Goal: Task Accomplishment & Management: Manage account settings

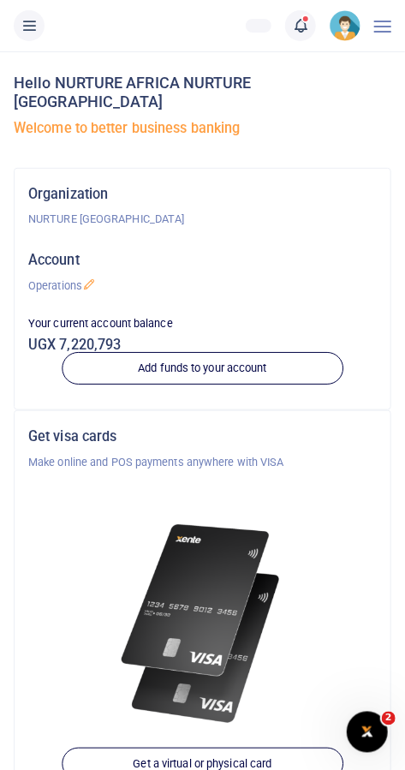
click at [309, 26] on span at bounding box center [309, 26] width 0 height 0
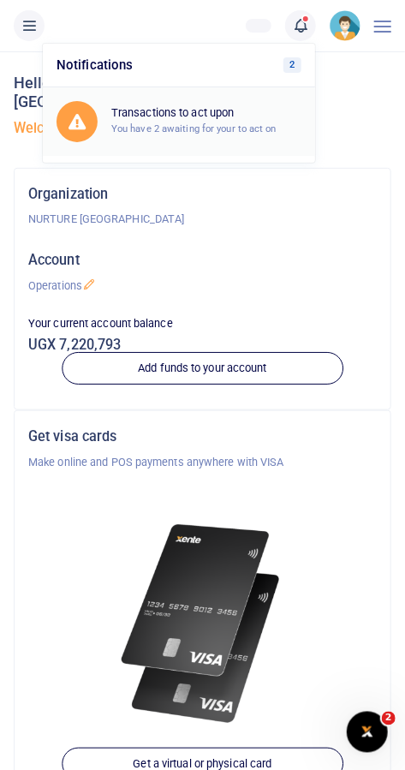
click at [275, 98] on link "Transactions to act upon You have 2 awaiting for your to act on" at bounding box center [179, 121] width 273 height 69
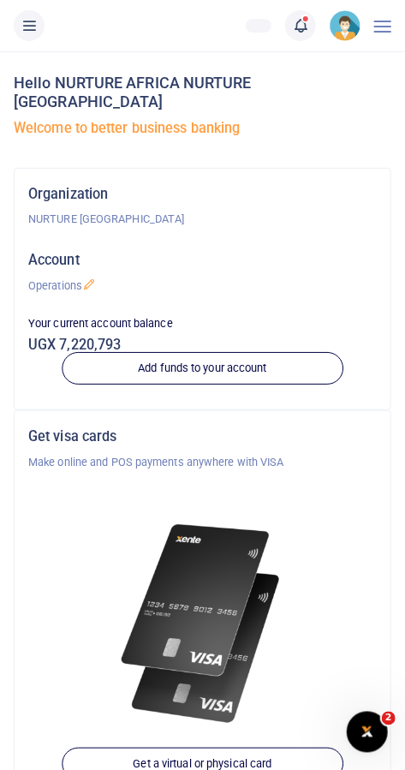
click at [293, 33] on icon at bounding box center [300, 25] width 17 height 19
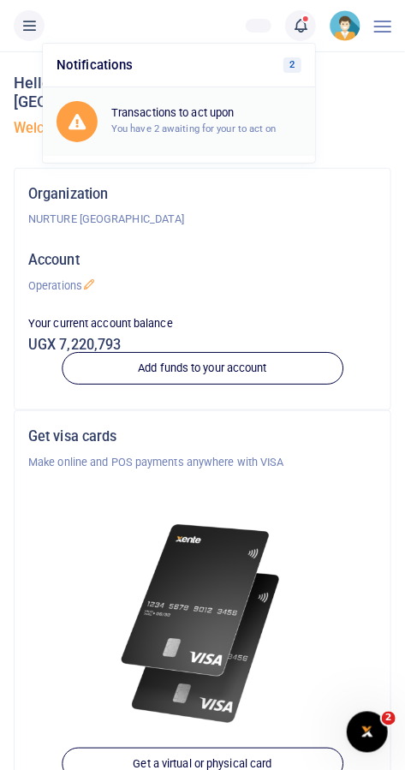
click at [241, 97] on link "Transactions to act upon You have 2 awaiting for your to act on" at bounding box center [179, 121] width 273 height 69
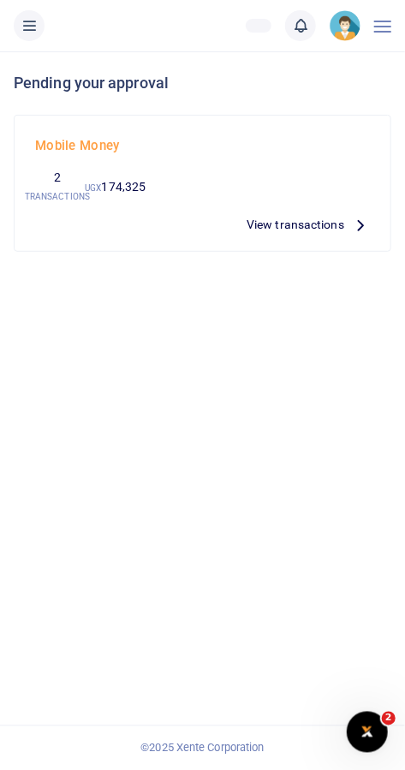
click at [327, 231] on span "View transactions" at bounding box center [296, 224] width 98 height 19
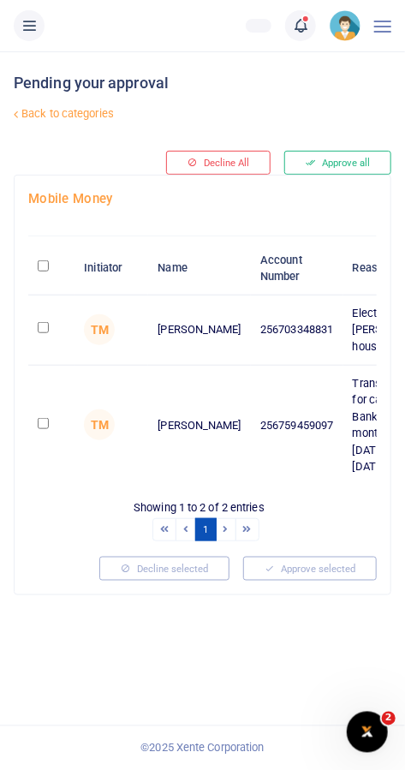
click at [111, 111] on link "Back to categories" at bounding box center [135, 113] width 252 height 29
click at [48, 333] on input "checkbox" at bounding box center [43, 327] width 11 height 11
checkbox input "true"
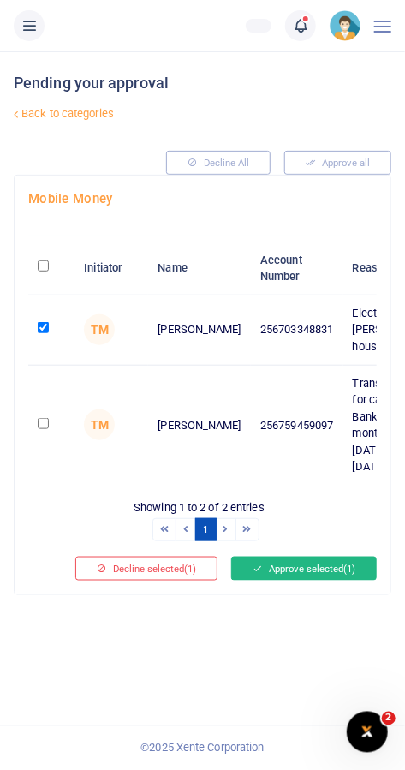
click at [315, 581] on button "Approve selected (1)" at bounding box center [304, 569] width 146 height 24
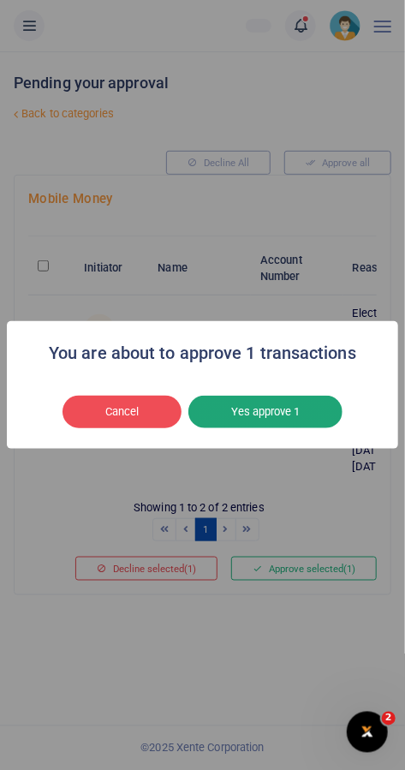
click at [291, 420] on button "Yes approve 1" at bounding box center [266, 412] width 154 height 33
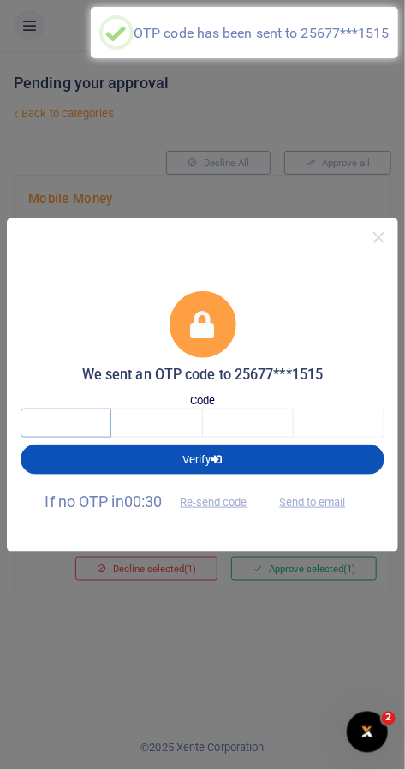
click at [74, 418] on input "text" at bounding box center [66, 423] width 91 height 29
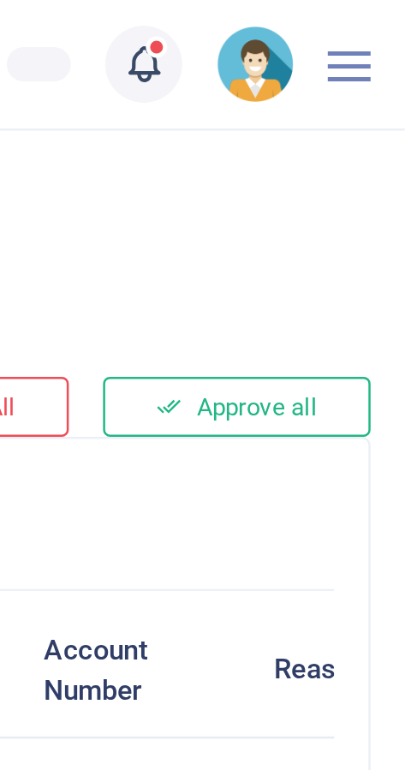
click at [309, 30] on icon at bounding box center [300, 25] width 17 height 19
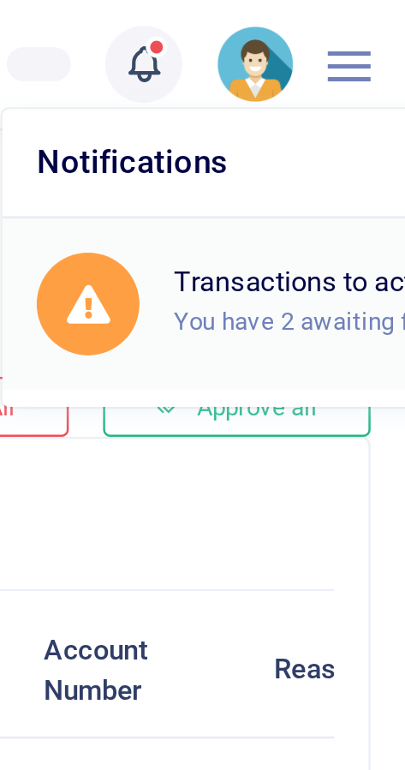
click at [369, 123] on small "You have 2 awaiting for your to act on" at bounding box center [395, 129] width 165 height 12
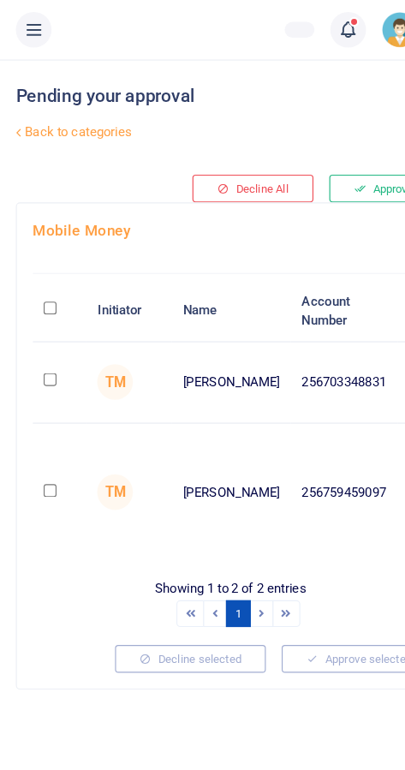
click at [44, 333] on input "checkbox" at bounding box center [43, 327] width 11 height 11
checkbox input "true"
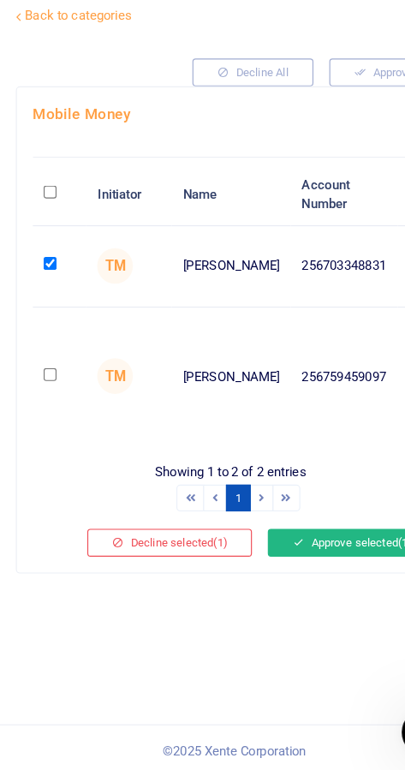
click at [290, 581] on button "Approve selected (1)" at bounding box center [304, 569] width 146 height 24
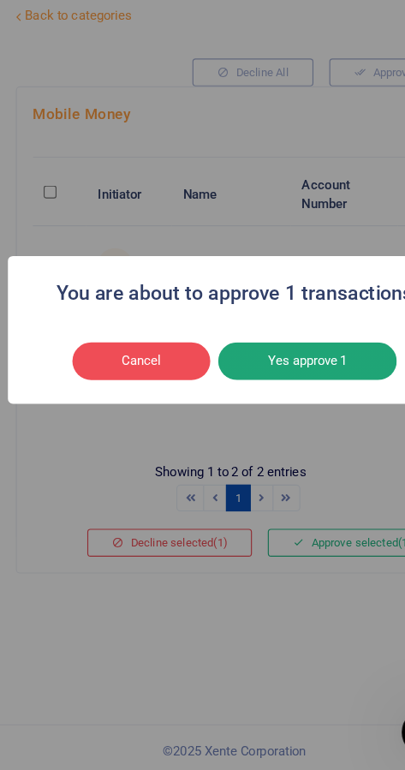
click at [288, 429] on button "Yes approve 1" at bounding box center [266, 412] width 154 height 33
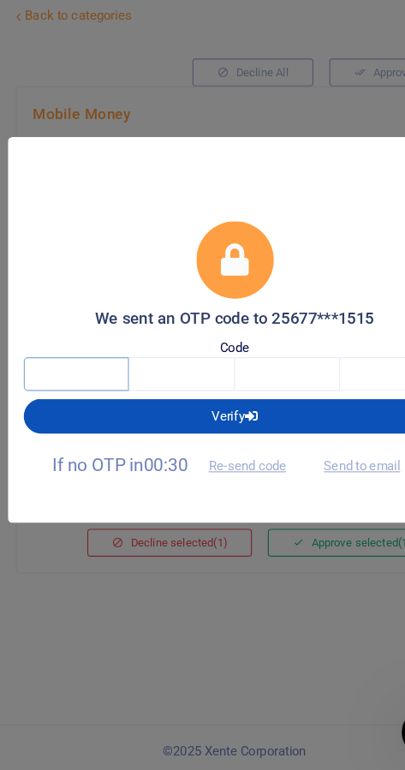
click at [70, 416] on input "text" at bounding box center [66, 423] width 91 height 29
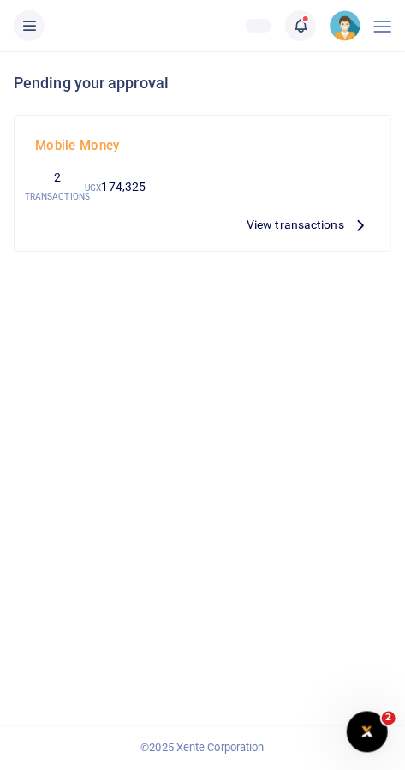
click at [317, 221] on span "View transactions" at bounding box center [296, 224] width 98 height 19
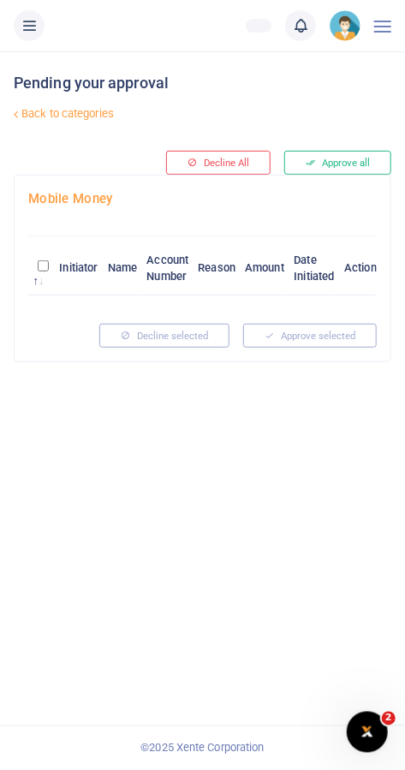
click at [92, 124] on link "Back to categories" at bounding box center [135, 113] width 252 height 29
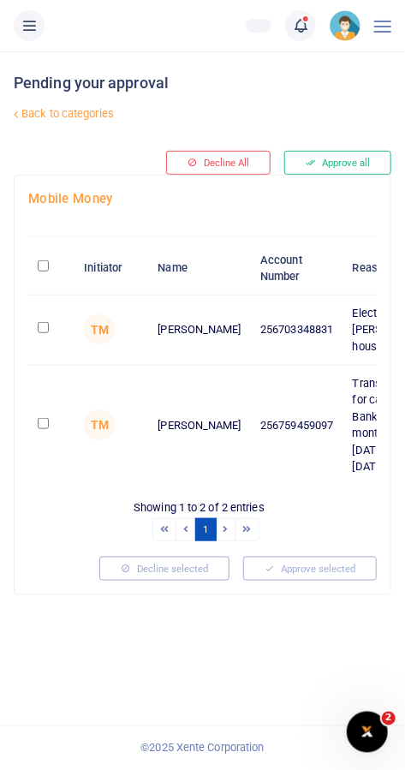
click at [46, 333] on input "checkbox" at bounding box center [43, 327] width 11 height 11
checkbox input "true"
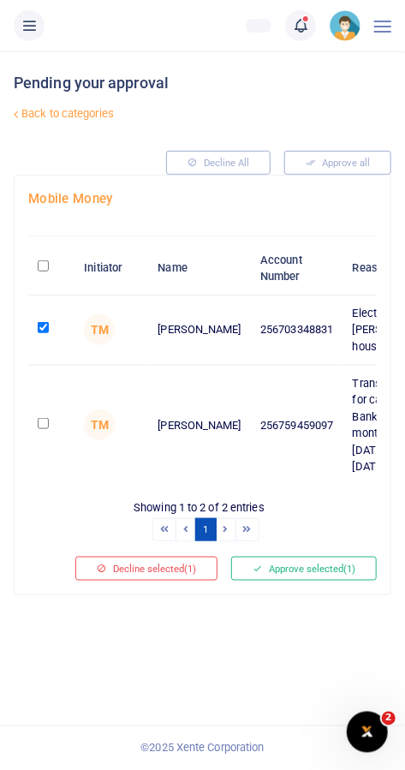
scroll to position [0, 2]
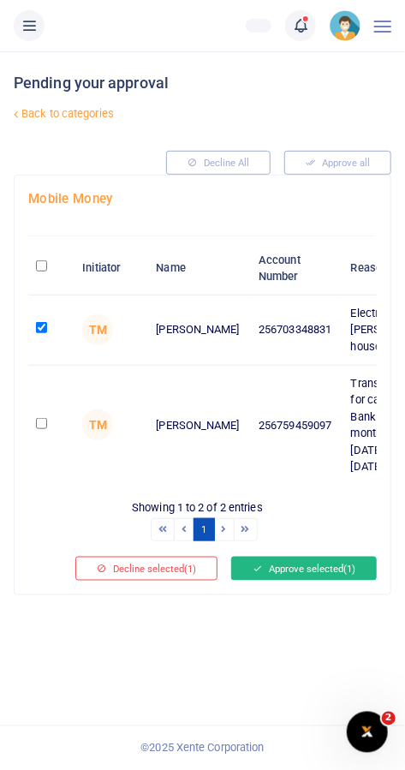
click at [311, 581] on button "Approve selected (1)" at bounding box center [304, 569] width 146 height 24
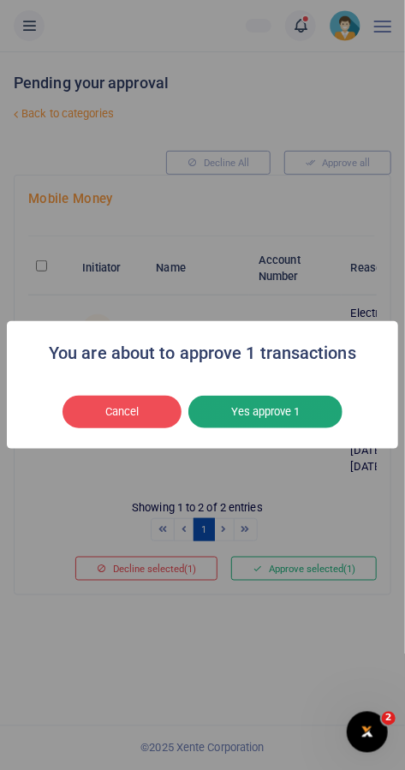
click at [306, 429] on button "Yes approve 1" at bounding box center [266, 412] width 154 height 33
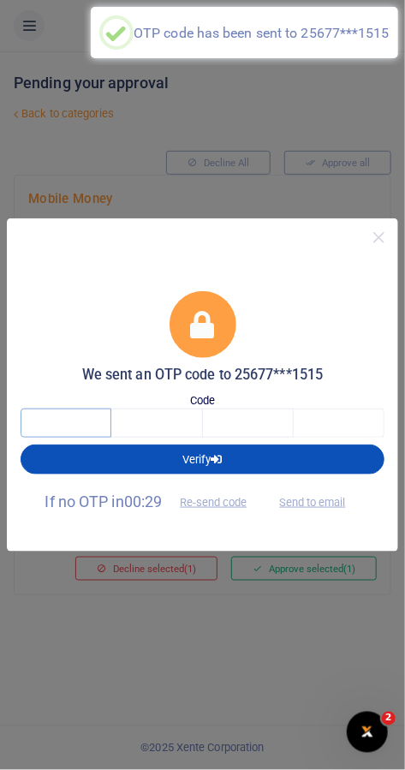
click at [54, 418] on input "text" at bounding box center [66, 423] width 91 height 29
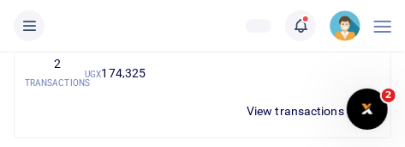
click at [311, 111] on span "View transactions" at bounding box center [296, 110] width 98 height 19
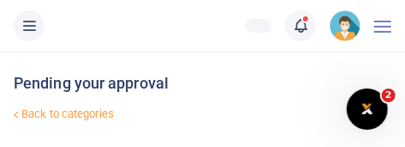
click at [306, 33] on icon at bounding box center [300, 25] width 17 height 19
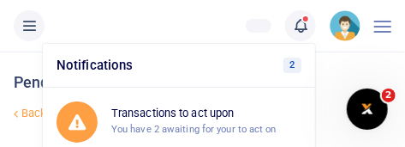
scroll to position [2, 0]
click at [267, 123] on small "You have 2 awaiting for your to act on" at bounding box center [193, 129] width 165 height 12
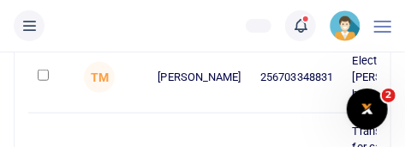
scroll to position [256, 0]
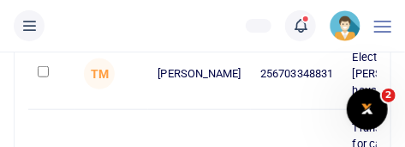
click at [45, 76] on input "checkbox" at bounding box center [43, 71] width 11 height 11
checkbox input "true"
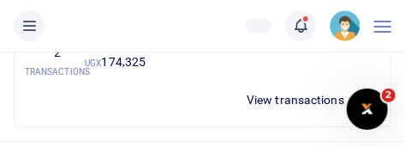
scroll to position [124, 0]
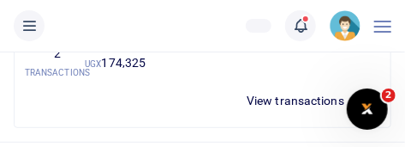
click at [315, 95] on span "View transactions" at bounding box center [296, 100] width 98 height 19
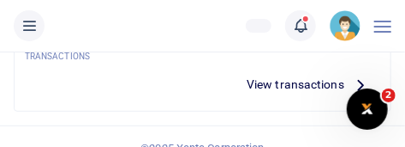
scroll to position [153, 0]
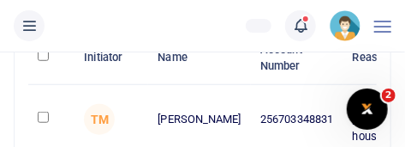
scroll to position [218, 0]
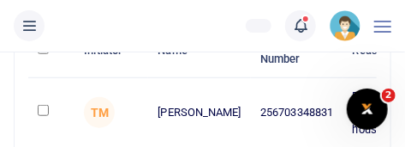
click at [41, 110] on input "checkbox" at bounding box center [43, 110] width 11 height 11
checkbox input "true"
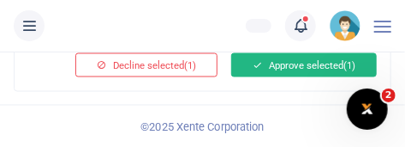
scroll to position [507, 0]
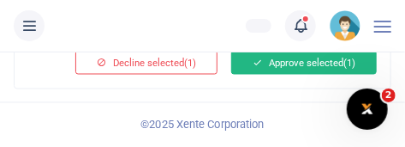
click at [319, 75] on button "Approve selected (1)" at bounding box center [304, 63] width 146 height 24
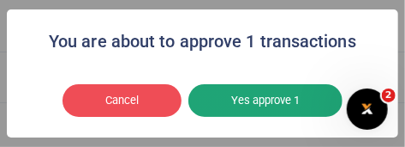
click at [295, 117] on button "Yes approve 1" at bounding box center [266, 100] width 154 height 33
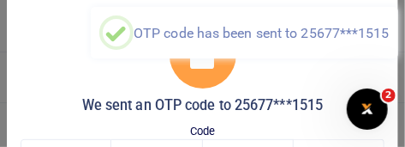
scroll to position [58, 0]
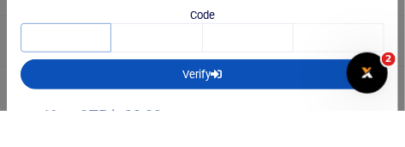
scroll to position [507, 0]
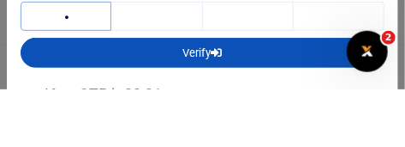
type input "5"
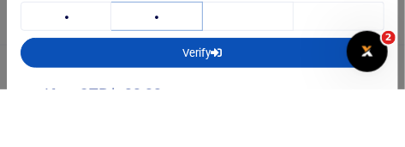
type input "6"
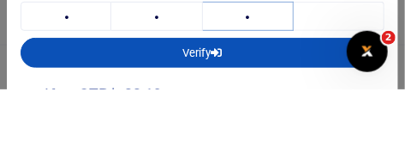
type input "8"
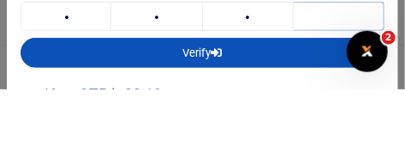
type input "9"
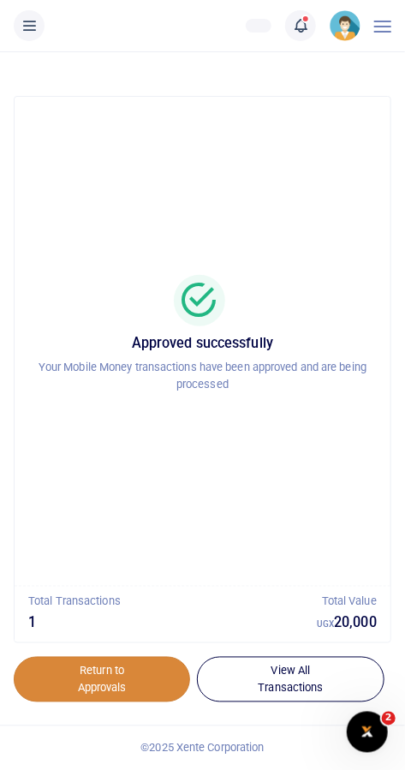
click at [138, 146] on link "Return to Approvals" at bounding box center [102, 680] width 177 height 46
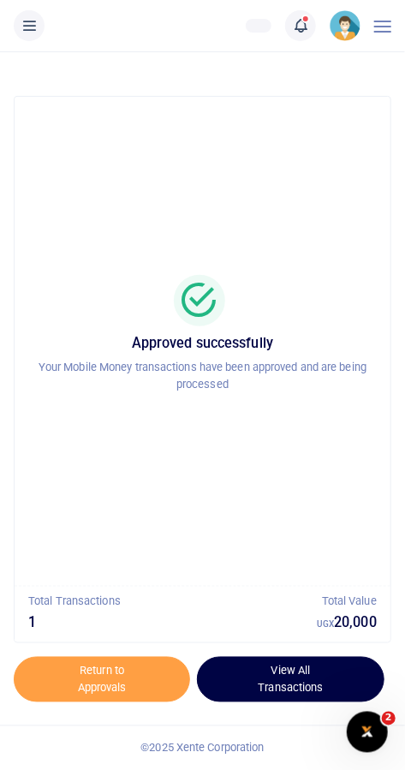
click at [285, 146] on link "View All Transactions" at bounding box center [291, 680] width 188 height 46
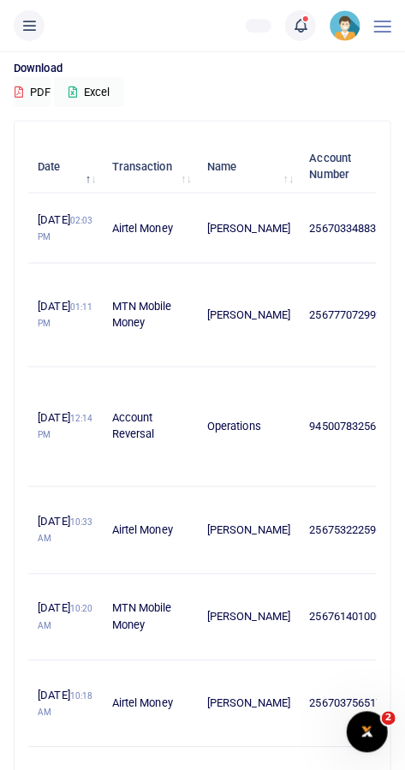
click at [343, 25] on img at bounding box center [345, 25] width 31 height 31
click at [156, 112] on div "Transactions Period [DATE] - [DATE] Transaction All Select an option... All Air…" at bounding box center [203, 464] width 392 height 1365
